Goal: Task Accomplishment & Management: Manage account settings

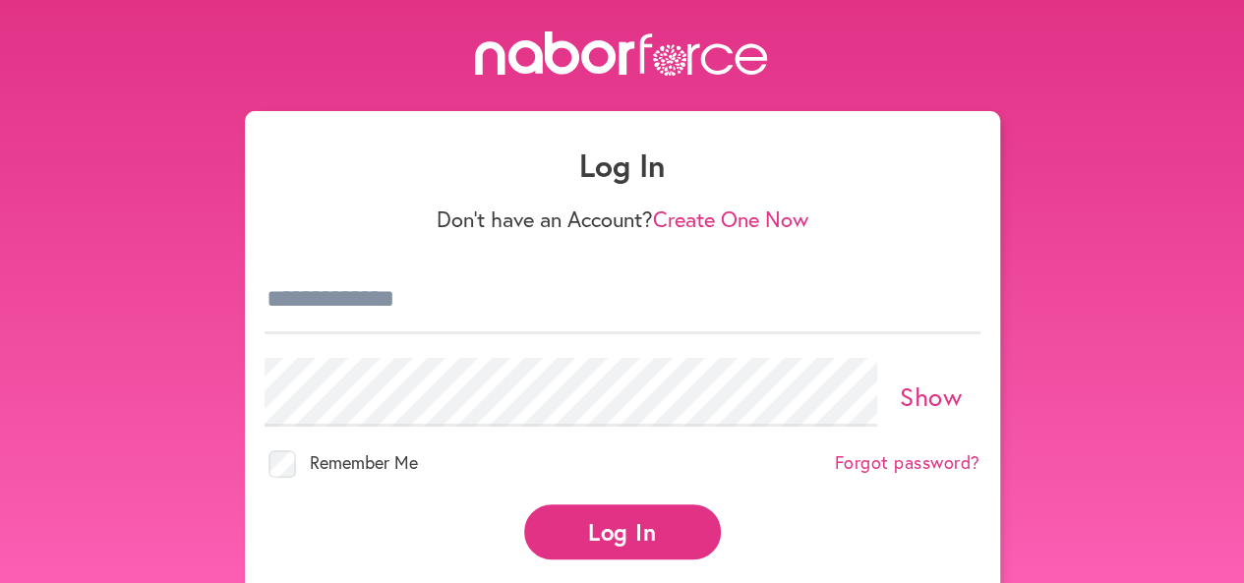
scroll to position [84, 0]
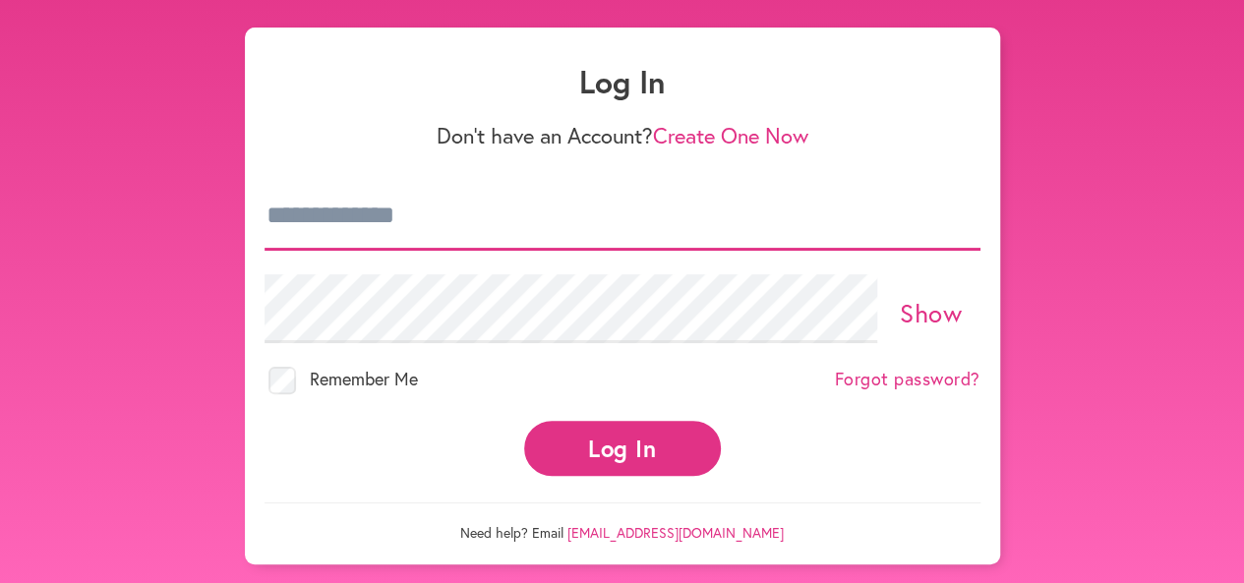
click at [420, 233] on input "email" at bounding box center [623, 216] width 716 height 69
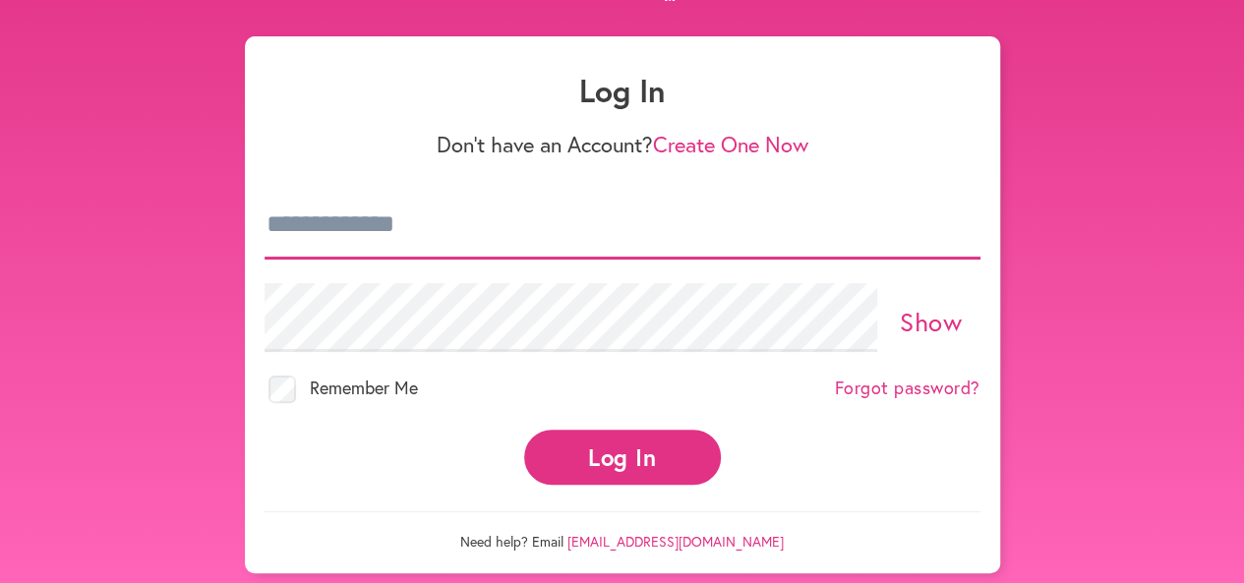
click at [376, 227] on input "email" at bounding box center [623, 225] width 716 height 69
type input "**********"
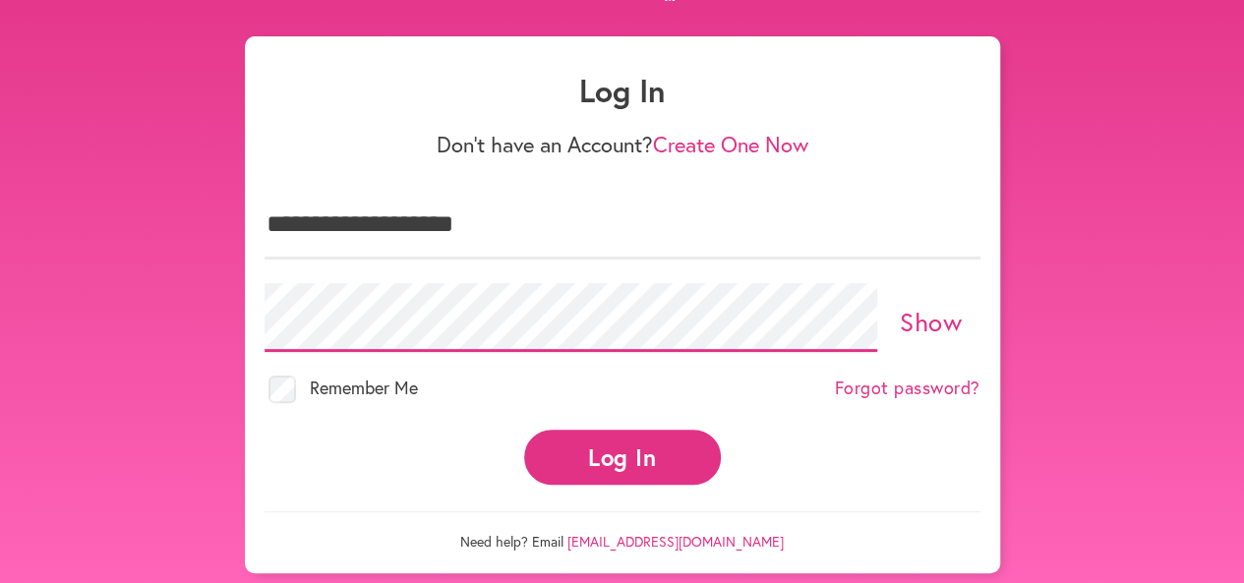
click at [524, 430] on button "Log In" at bounding box center [622, 457] width 197 height 54
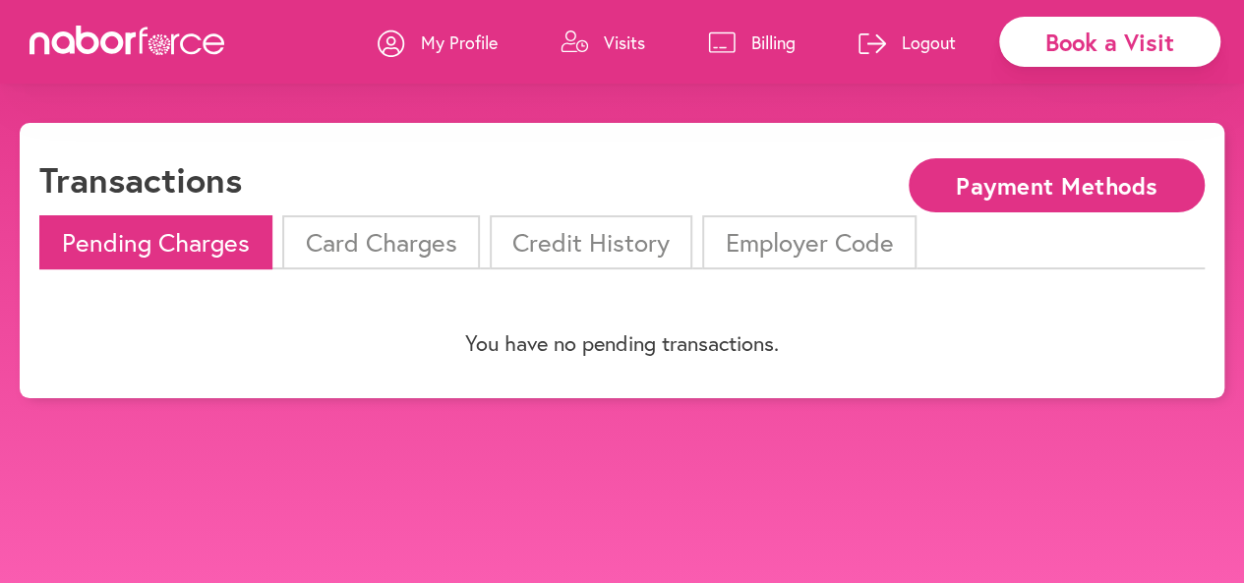
click at [197, 245] on li "Pending Charges" at bounding box center [155, 242] width 233 height 54
click at [340, 242] on li "Card Charges" at bounding box center [380, 242] width 197 height 54
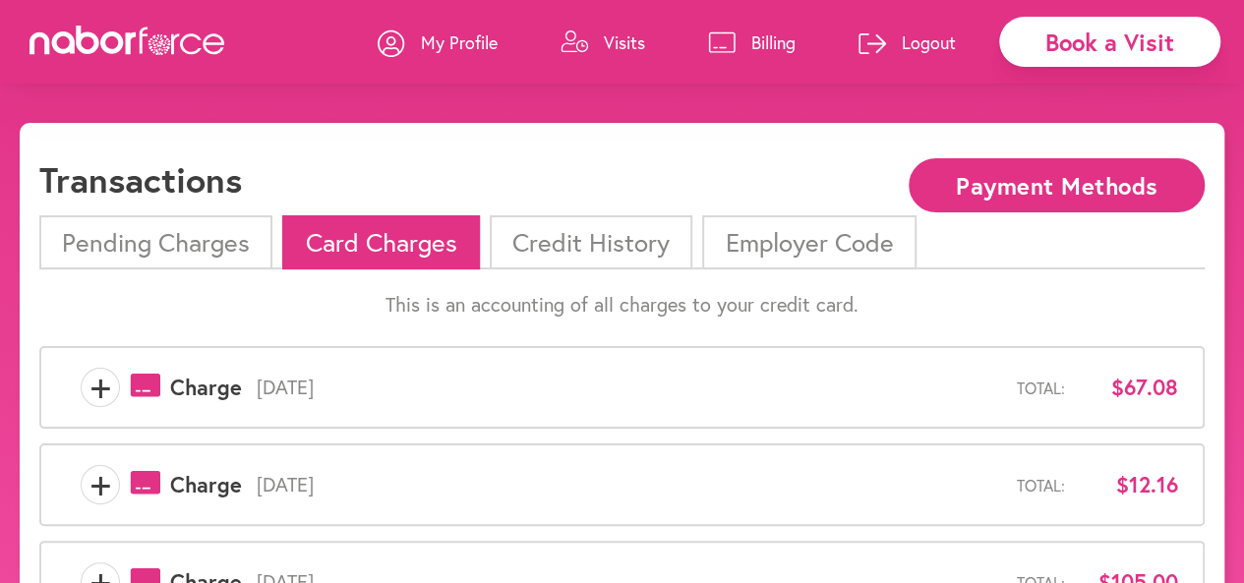
click at [916, 41] on p "Logout" at bounding box center [929, 42] width 54 height 24
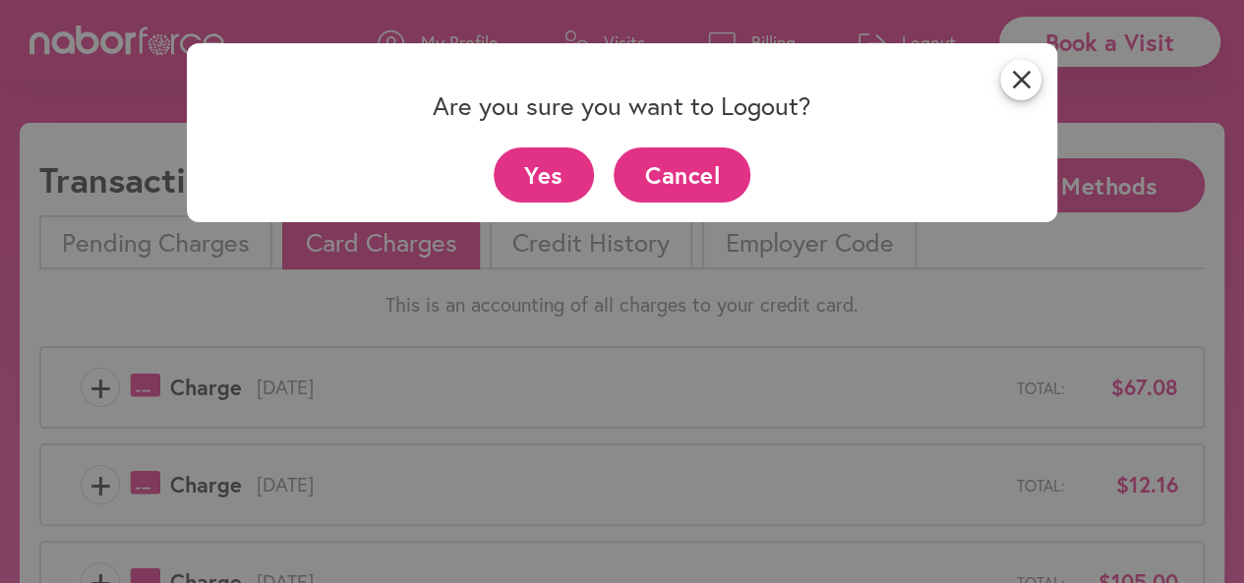
click at [557, 182] on button "Yes" at bounding box center [544, 175] width 101 height 54
